Goal: Transaction & Acquisition: Purchase product/service

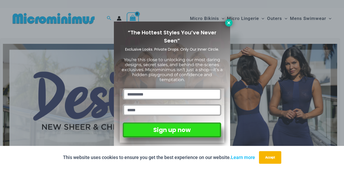
click at [229, 21] on icon at bounding box center [229, 22] width 5 height 5
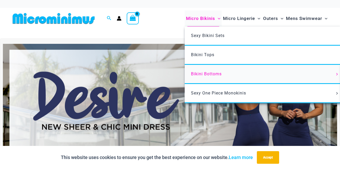
click at [200, 75] on span "Bikini Bottoms" at bounding box center [206, 73] width 31 height 5
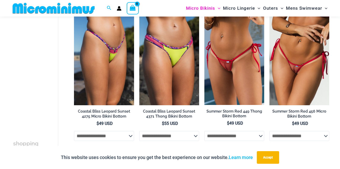
scroll to position [563, 0]
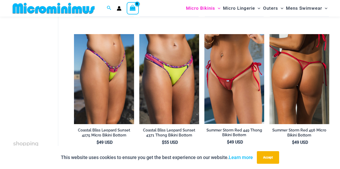
click at [308, 101] on img at bounding box center [300, 79] width 60 height 90
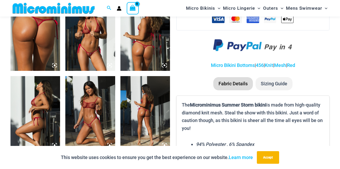
scroll to position [299, 0]
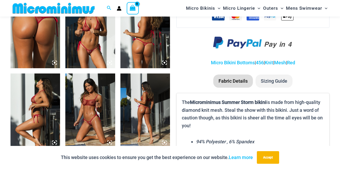
click at [85, 60] on img at bounding box center [90, 31] width 50 height 75
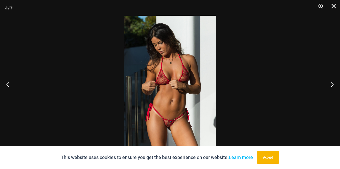
click at [177, 123] on img at bounding box center [170, 85] width 92 height 138
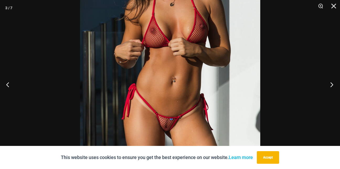
click at [332, 84] on button "Next" at bounding box center [331, 84] width 20 height 26
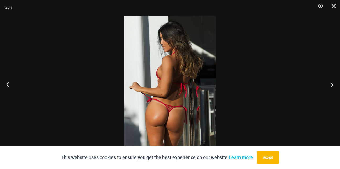
click at [332, 84] on button "Next" at bounding box center [331, 84] width 20 height 26
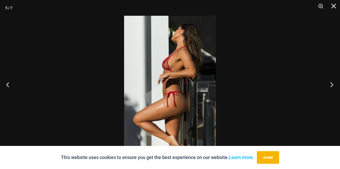
click at [332, 84] on button "Next" at bounding box center [331, 84] width 20 height 26
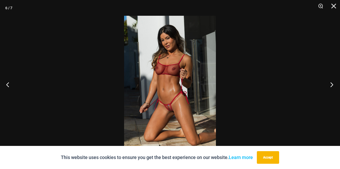
click at [332, 84] on button "Next" at bounding box center [331, 84] width 20 height 26
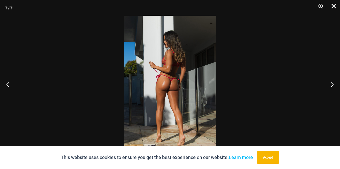
click at [333, 6] on button "Close" at bounding box center [332, 8] width 13 height 16
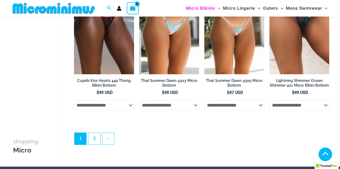
scroll to position [1330, 0]
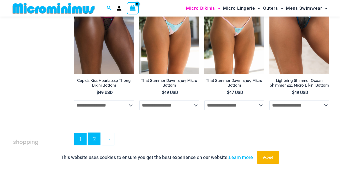
click at [95, 143] on link "2" at bounding box center [95, 139] width 12 height 12
